Goal: Information Seeking & Learning: Find specific fact

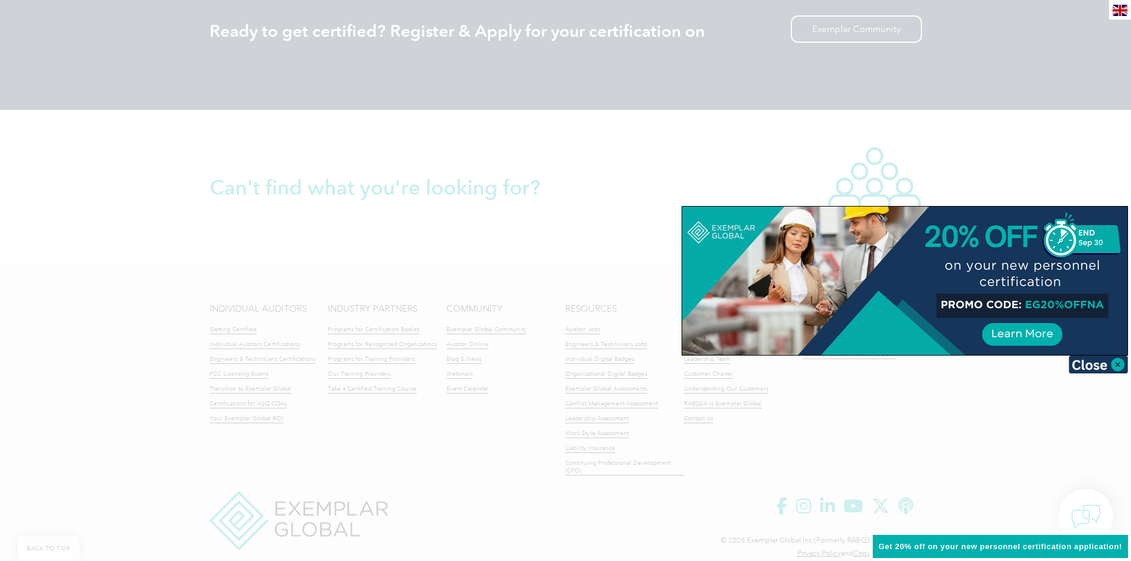
scroll to position [1626, 0]
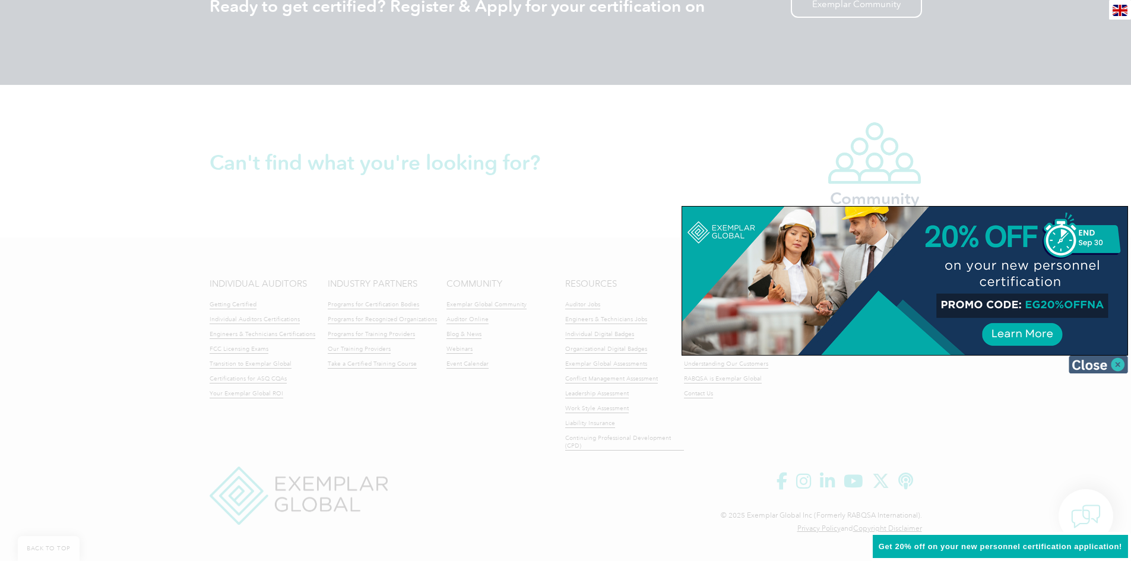
click at [1120, 367] on img at bounding box center [1097, 365] width 59 height 18
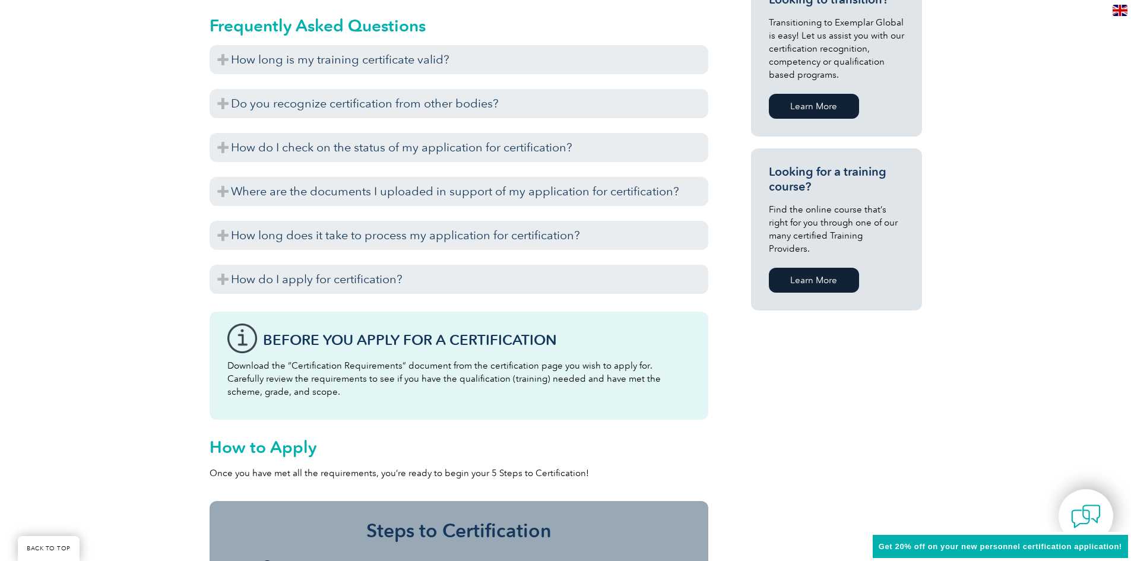
scroll to position [712, 0]
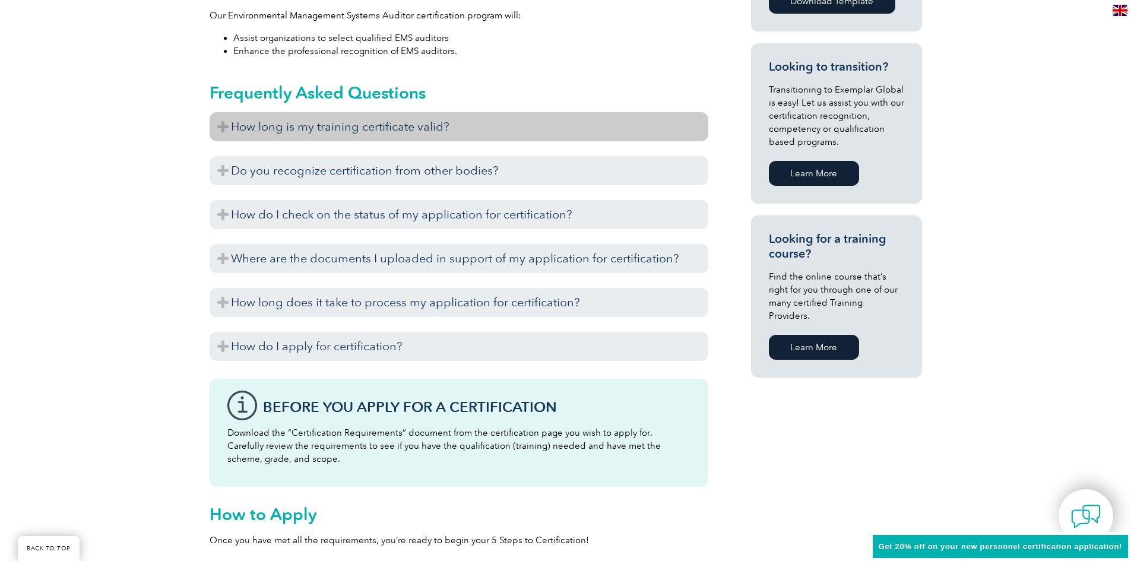
click at [220, 123] on h3 "How long is my training certificate valid?" at bounding box center [459, 126] width 499 height 29
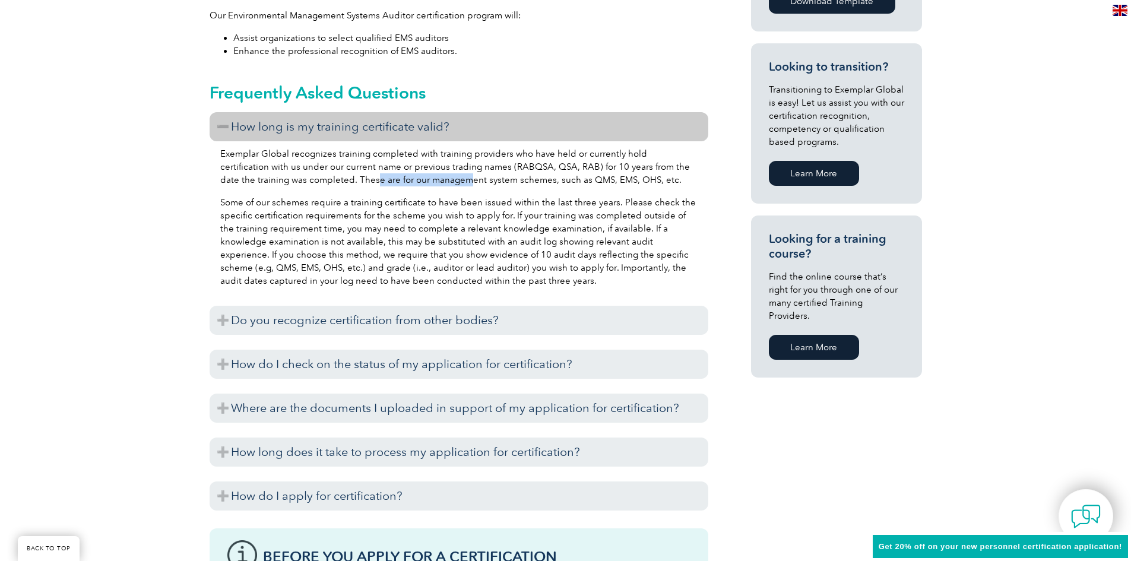
drag, startPoint x: 339, startPoint y: 179, endPoint x: 460, endPoint y: 183, distance: 121.2
click at [453, 183] on p "Exemplar Global recognizes training completed with training providers who have …" at bounding box center [458, 166] width 477 height 39
drag, startPoint x: 579, startPoint y: 171, endPoint x: 604, endPoint y: 177, distance: 26.3
click at [604, 177] on p "Exemplar Global recognizes training completed with training providers who have …" at bounding box center [458, 166] width 477 height 39
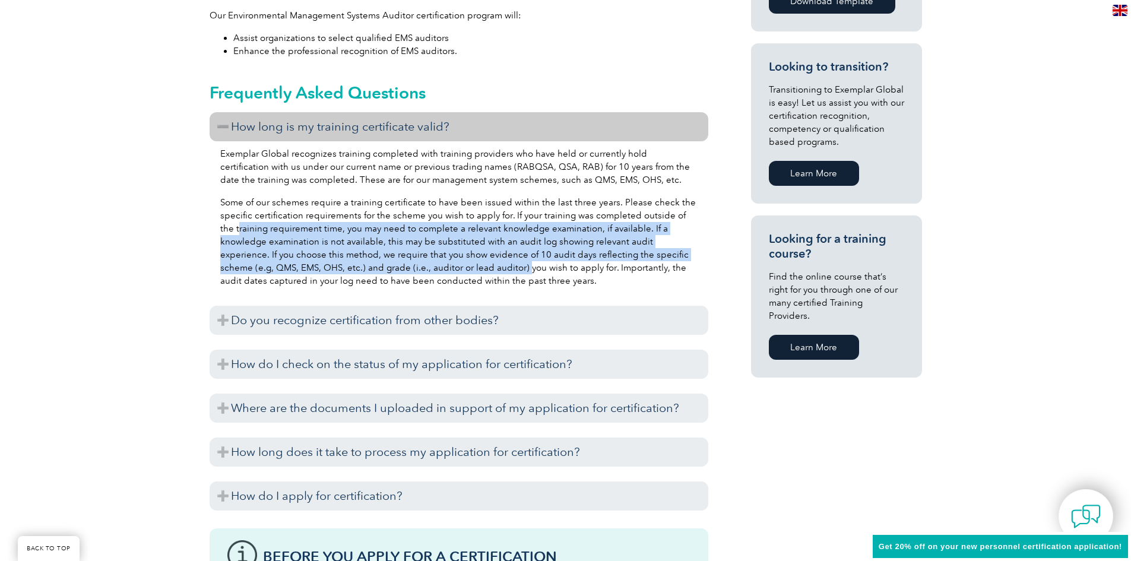
drag, startPoint x: 221, startPoint y: 228, endPoint x: 449, endPoint y: 267, distance: 231.3
click at [446, 271] on p "Some of our schemes require a training certificate to have been issued within t…" at bounding box center [458, 241] width 477 height 91
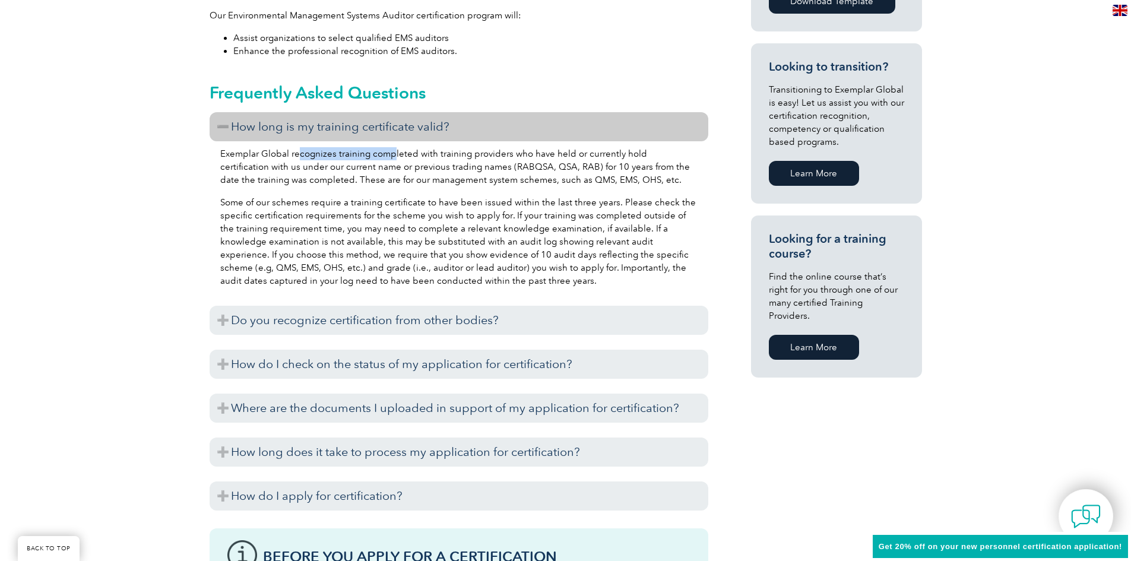
drag, startPoint x: 304, startPoint y: 154, endPoint x: 453, endPoint y: 153, distance: 149.0
click at [398, 153] on p "Exemplar Global recognizes training completed with training providers who have …" at bounding box center [458, 166] width 477 height 39
drag, startPoint x: 497, startPoint y: 157, endPoint x: 575, endPoint y: 157, distance: 77.8
click at [573, 157] on p "Exemplar Global recognizes training completed with training providers who have …" at bounding box center [458, 166] width 477 height 39
drag, startPoint x: 304, startPoint y: 284, endPoint x: 472, endPoint y: 284, distance: 168.0
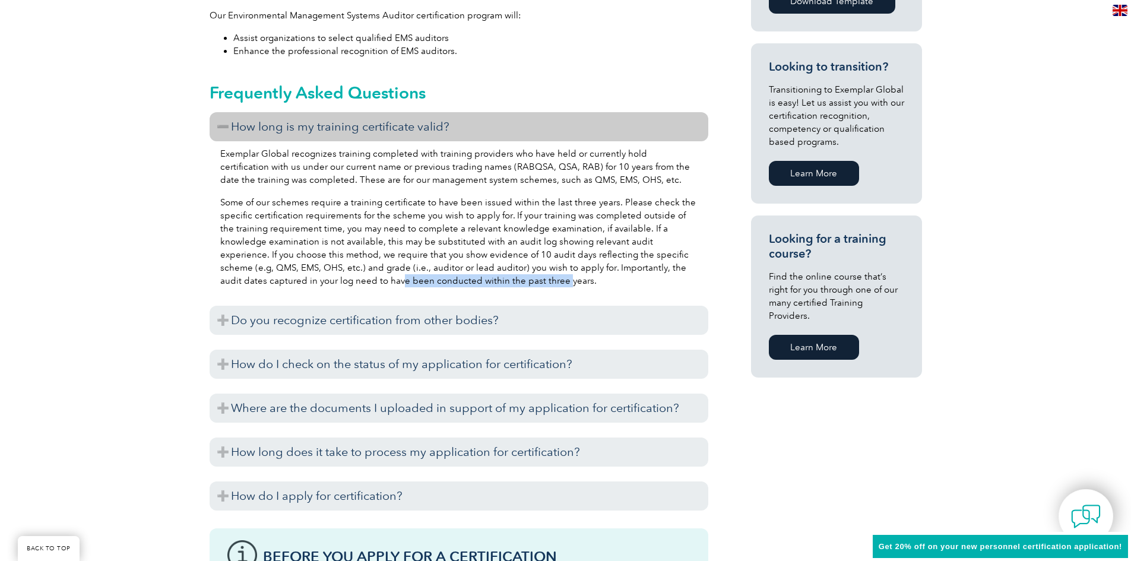
click at [470, 284] on p "Some of our schemes require a training certificate to have been issued within t…" at bounding box center [458, 241] width 477 height 91
click at [535, 285] on p "Some of our schemes require a training certificate to have been issued within t…" at bounding box center [458, 241] width 477 height 91
